Goal: Transaction & Acquisition: Register for event/course

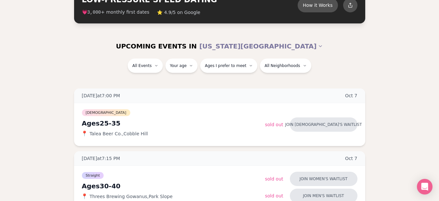
scroll to position [28, 0]
